Goal: Information Seeking & Learning: Check status

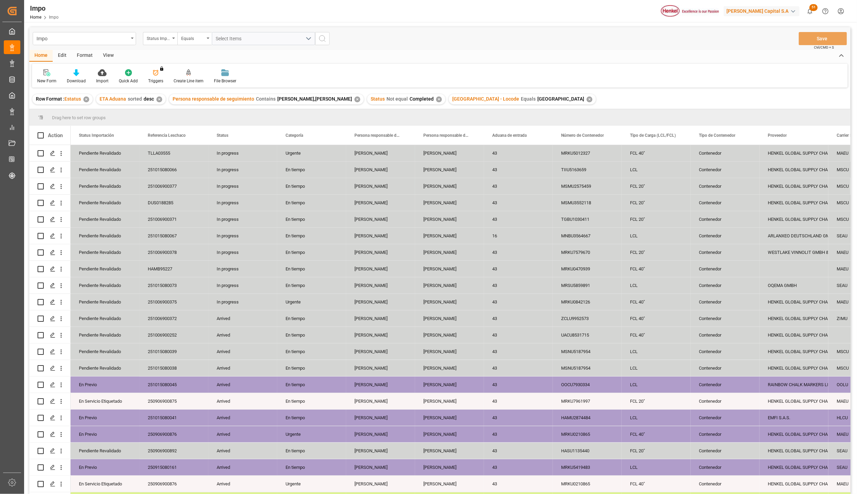
click at [104, 57] on div "View" at bounding box center [108, 56] width 21 height 12
click at [80, 79] on div "Standard Templates" at bounding box center [78, 81] width 34 height 6
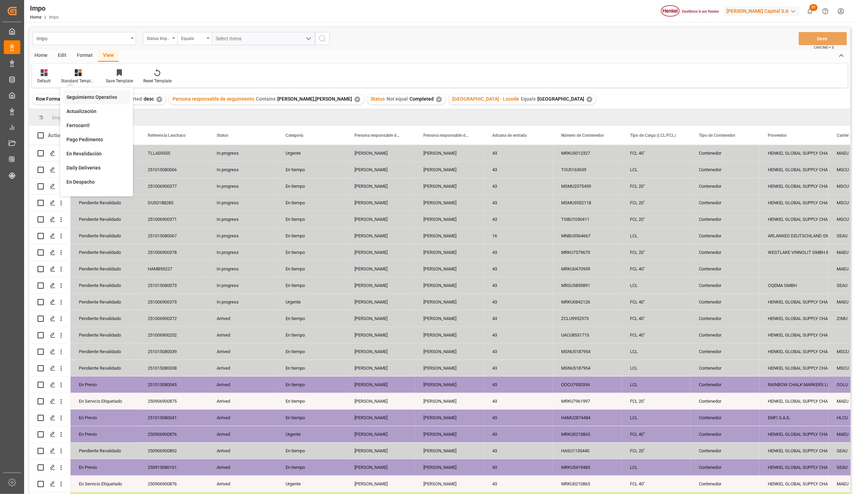
click at [80, 101] on div "Seguimiento Operativo" at bounding box center [96, 97] width 67 height 14
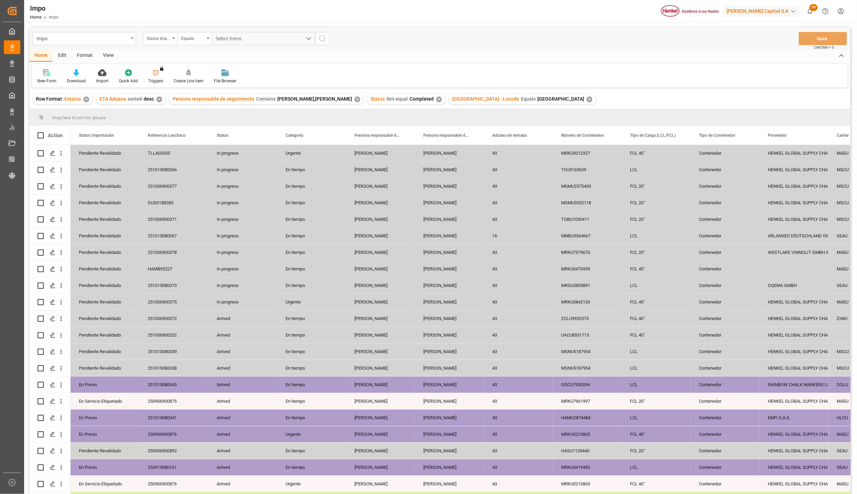
click at [586, 96] on div "✕" at bounding box center [589, 99] width 6 height 6
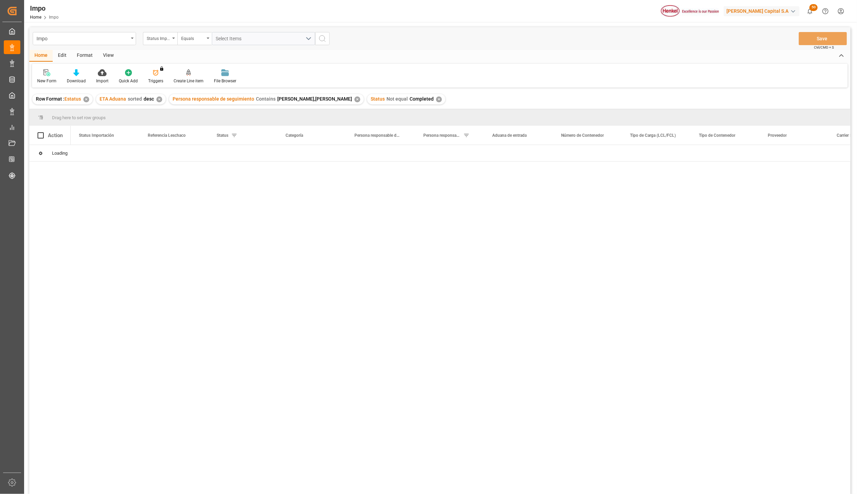
click at [107, 55] on div "View" at bounding box center [108, 56] width 21 height 12
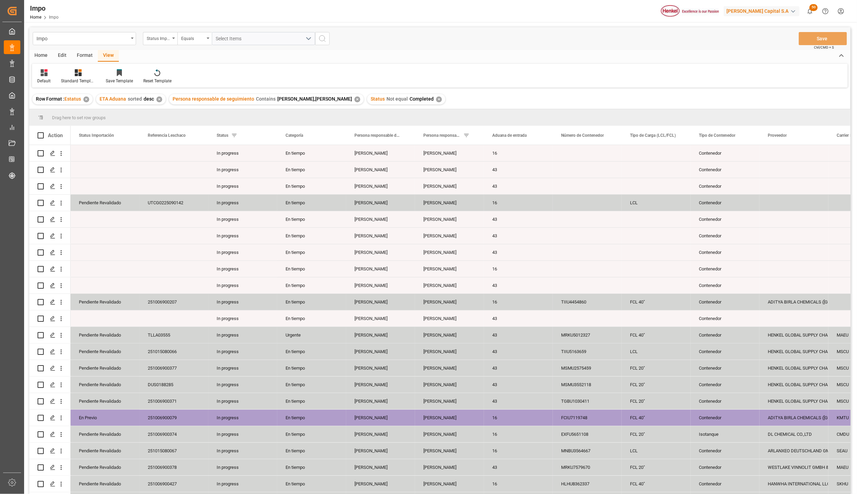
click at [82, 76] on div "Standard Templates" at bounding box center [78, 76] width 45 height 15
click at [83, 97] on div "Seguimiento Operativo" at bounding box center [96, 97] width 60 height 7
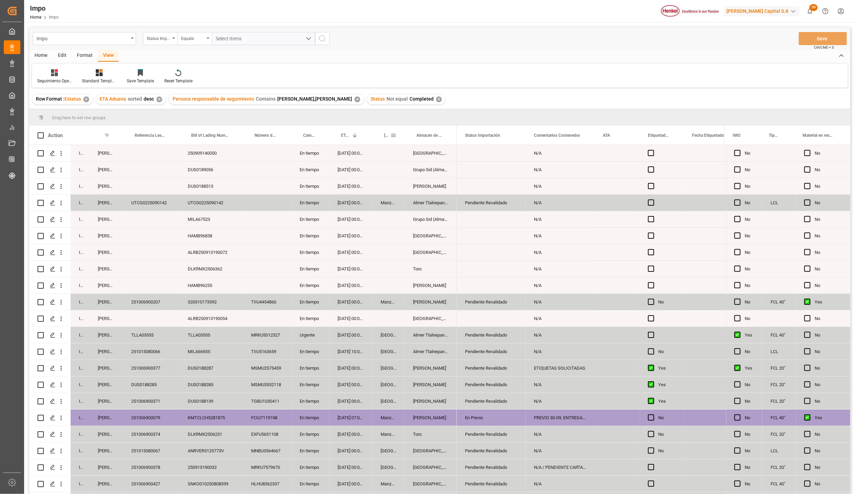
click at [395, 135] on span at bounding box center [393, 135] width 6 height 6
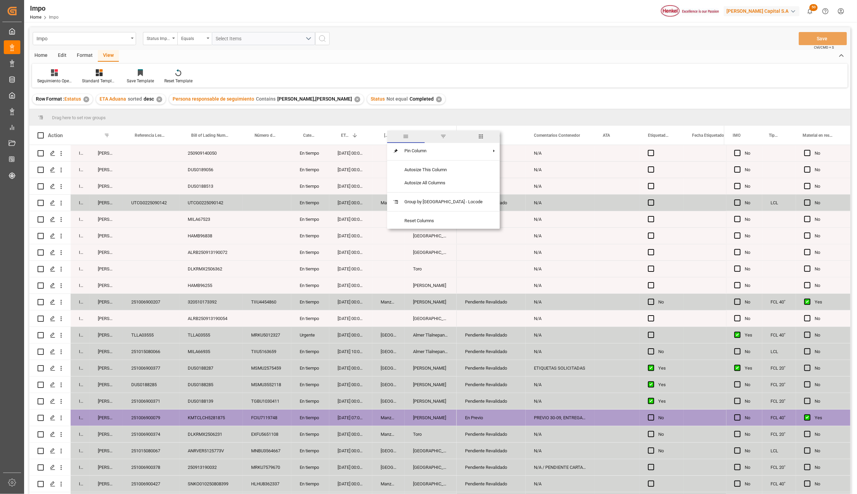
click at [440, 138] on span "filter" at bounding box center [443, 136] width 6 height 6
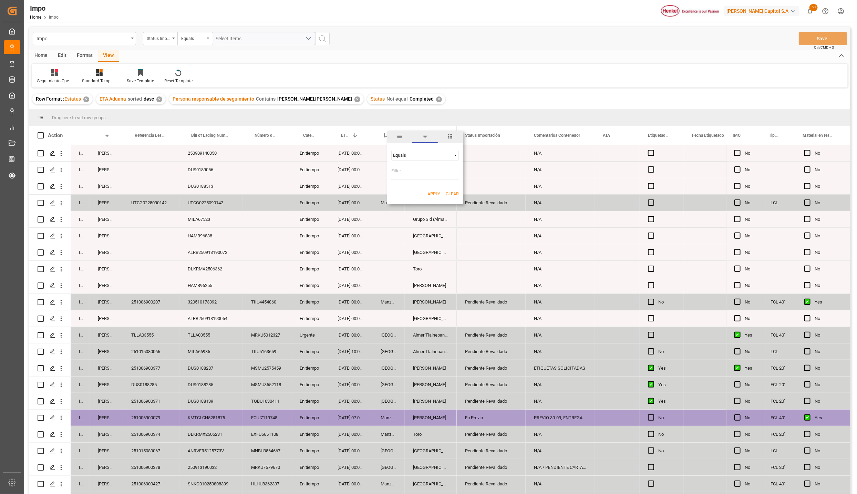
click at [422, 174] on input "Filter Value" at bounding box center [424, 173] width 67 height 14
type input "Manzanillo"
click at [438, 195] on button "Apply" at bounding box center [433, 193] width 13 height 7
